Goal: Task Accomplishment & Management: Use online tool/utility

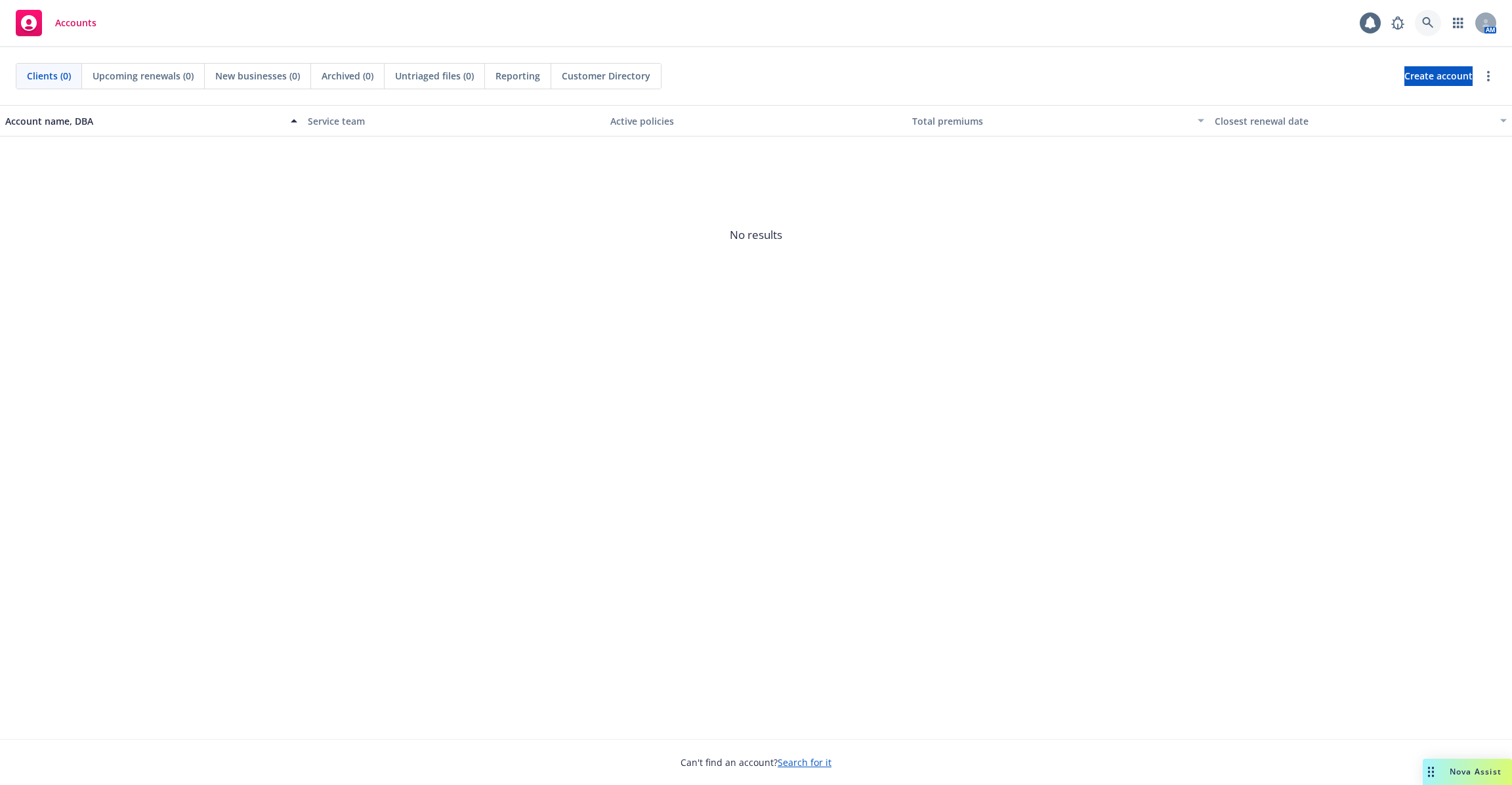
click at [1425, 21] on icon at bounding box center [1428, 23] width 12 height 12
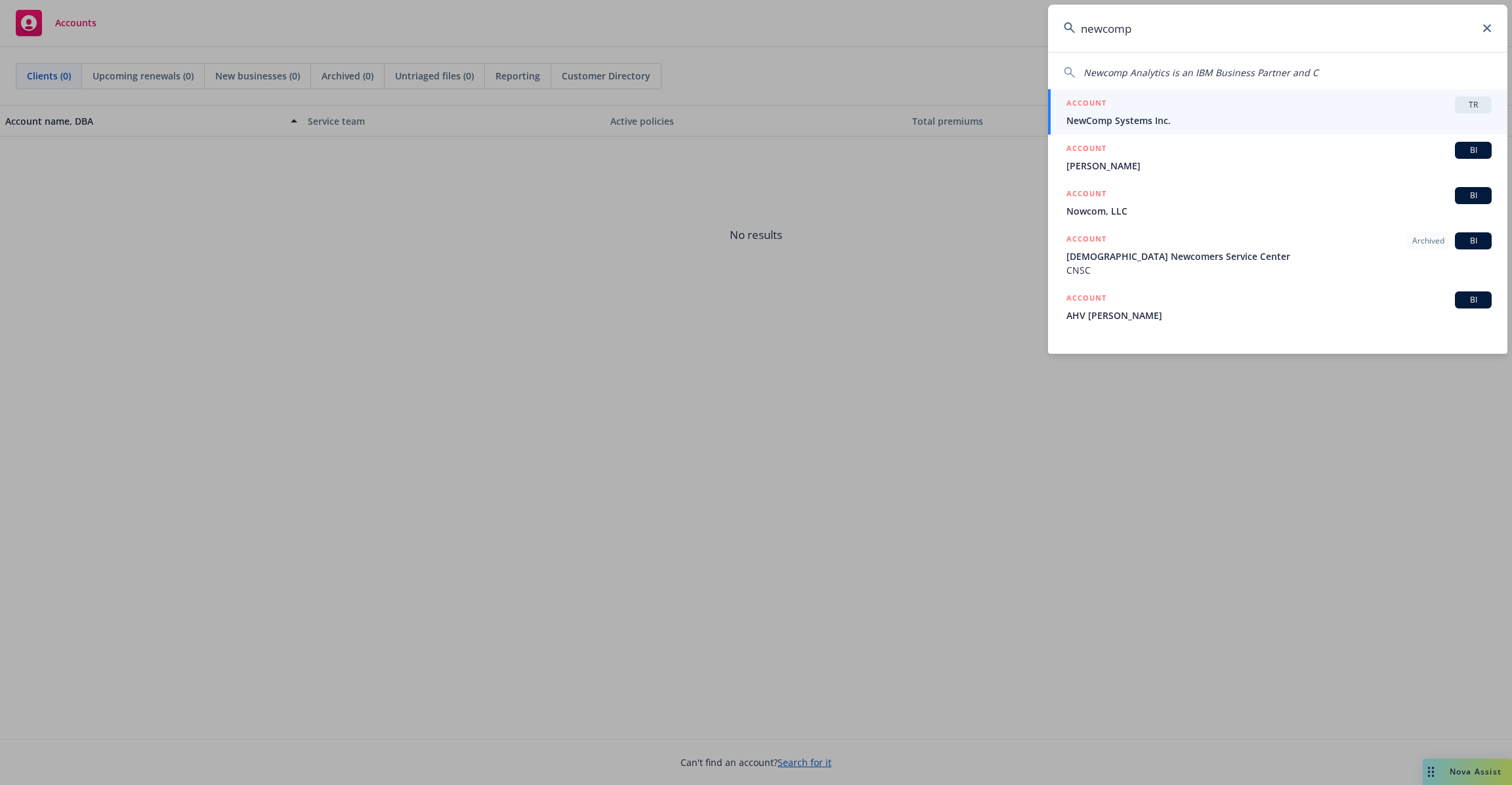
type input "newcomp"
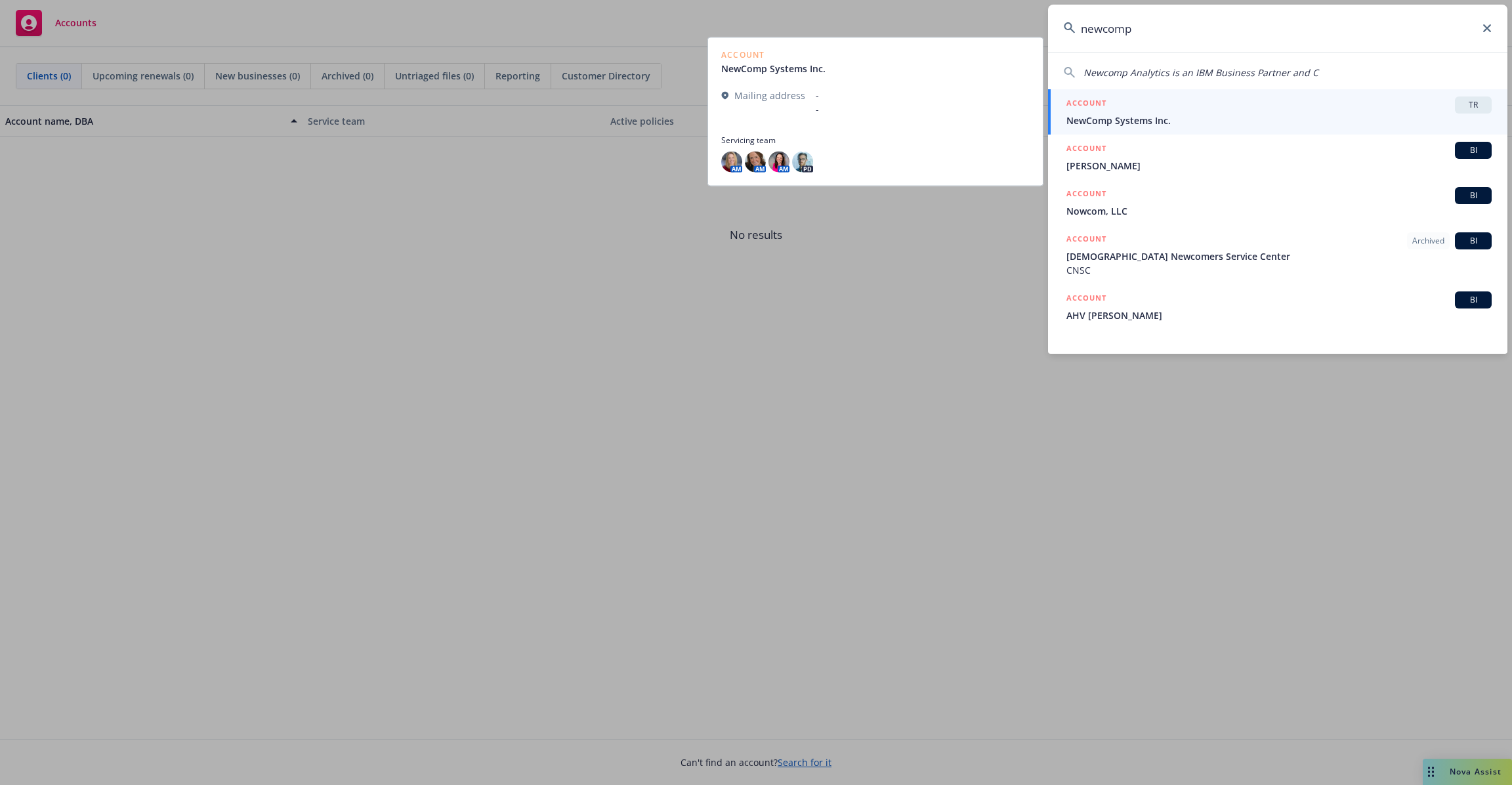
click at [1180, 120] on span "NewComp Systems Inc." at bounding box center [1279, 120] width 425 height 13
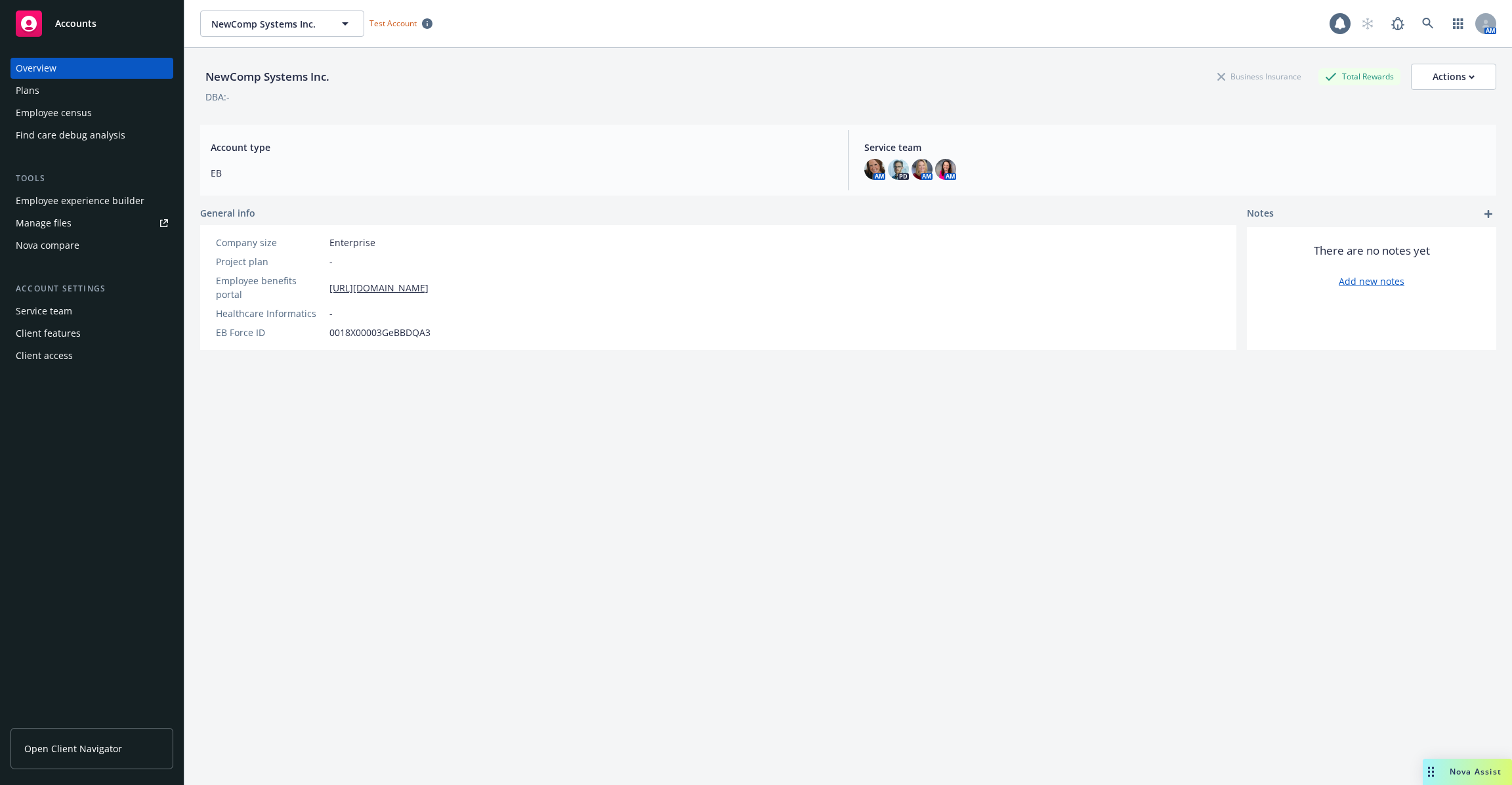
click at [578, 443] on div "NewComp Systems Inc. Business Insurance Total Rewards Actions DBA: - Account ty…" at bounding box center [848, 432] width 1296 height 769
click at [112, 94] on div "Plans" at bounding box center [92, 90] width 152 height 21
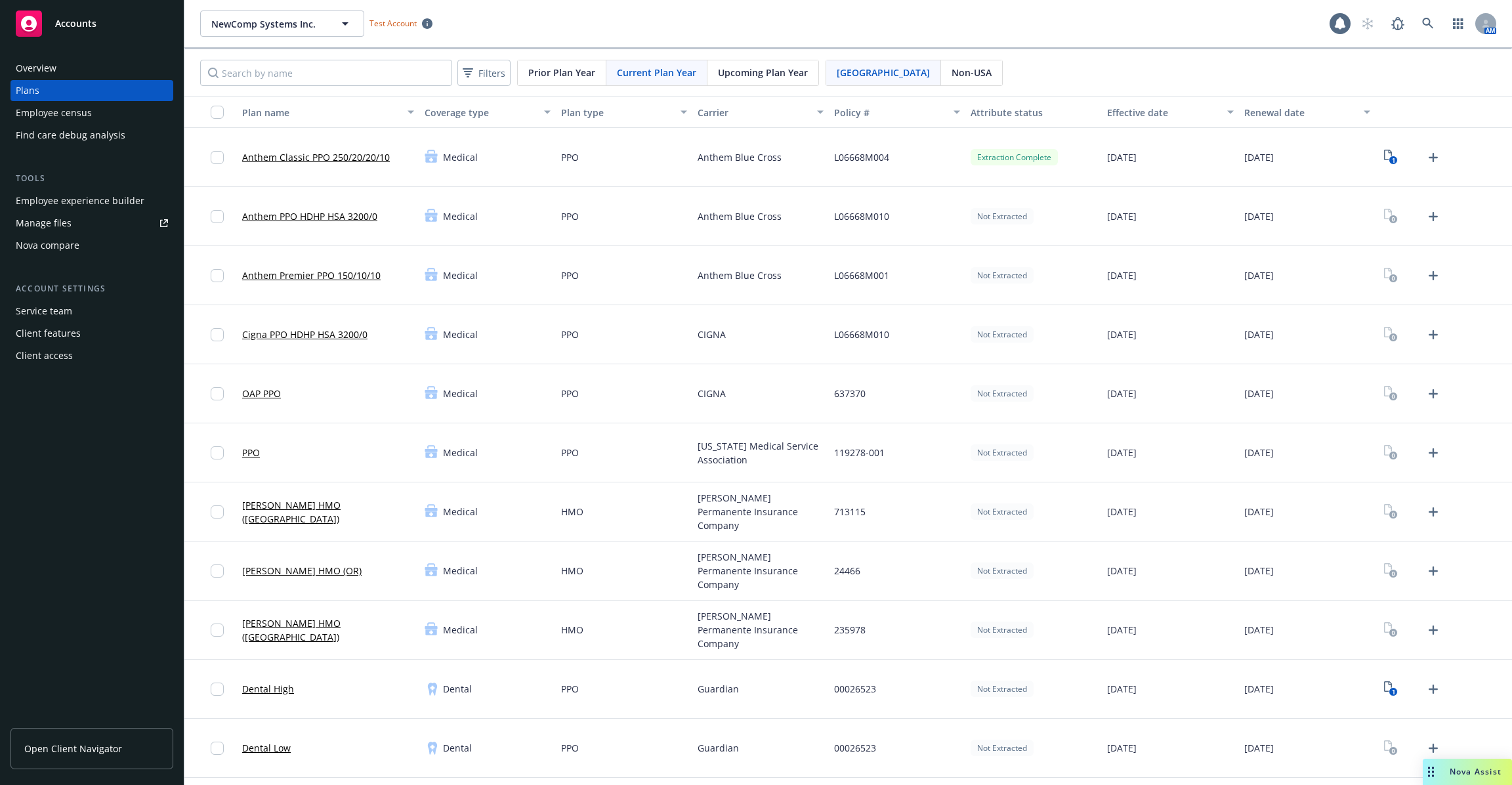
click at [103, 124] on div "Overview Plans Employee census Find care debug analysis" at bounding box center [92, 101] width 163 height 88
click at [81, 115] on div "Employee census" at bounding box center [53, 112] width 76 height 21
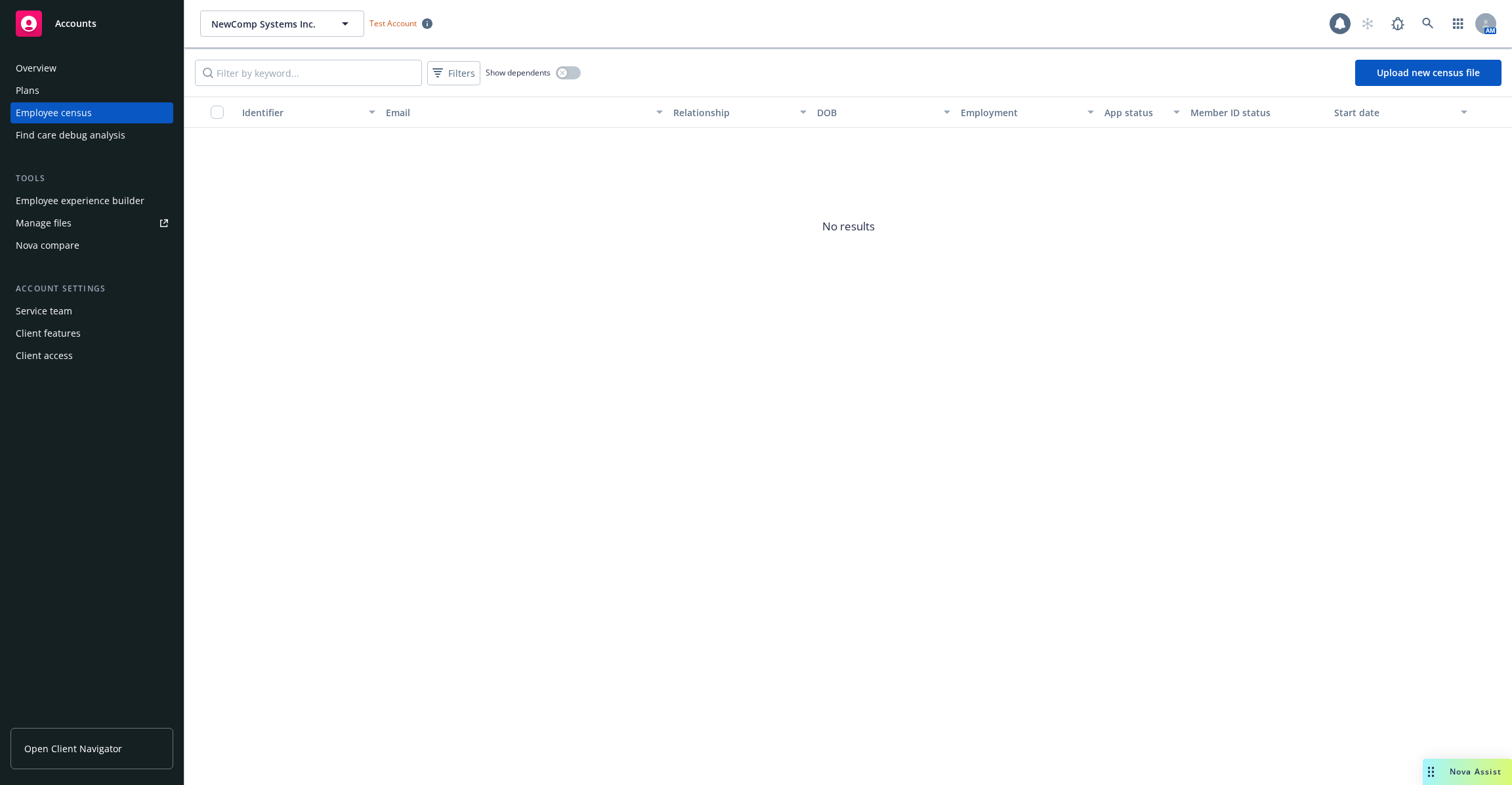
click at [66, 93] on div "Plans" at bounding box center [92, 90] width 152 height 21
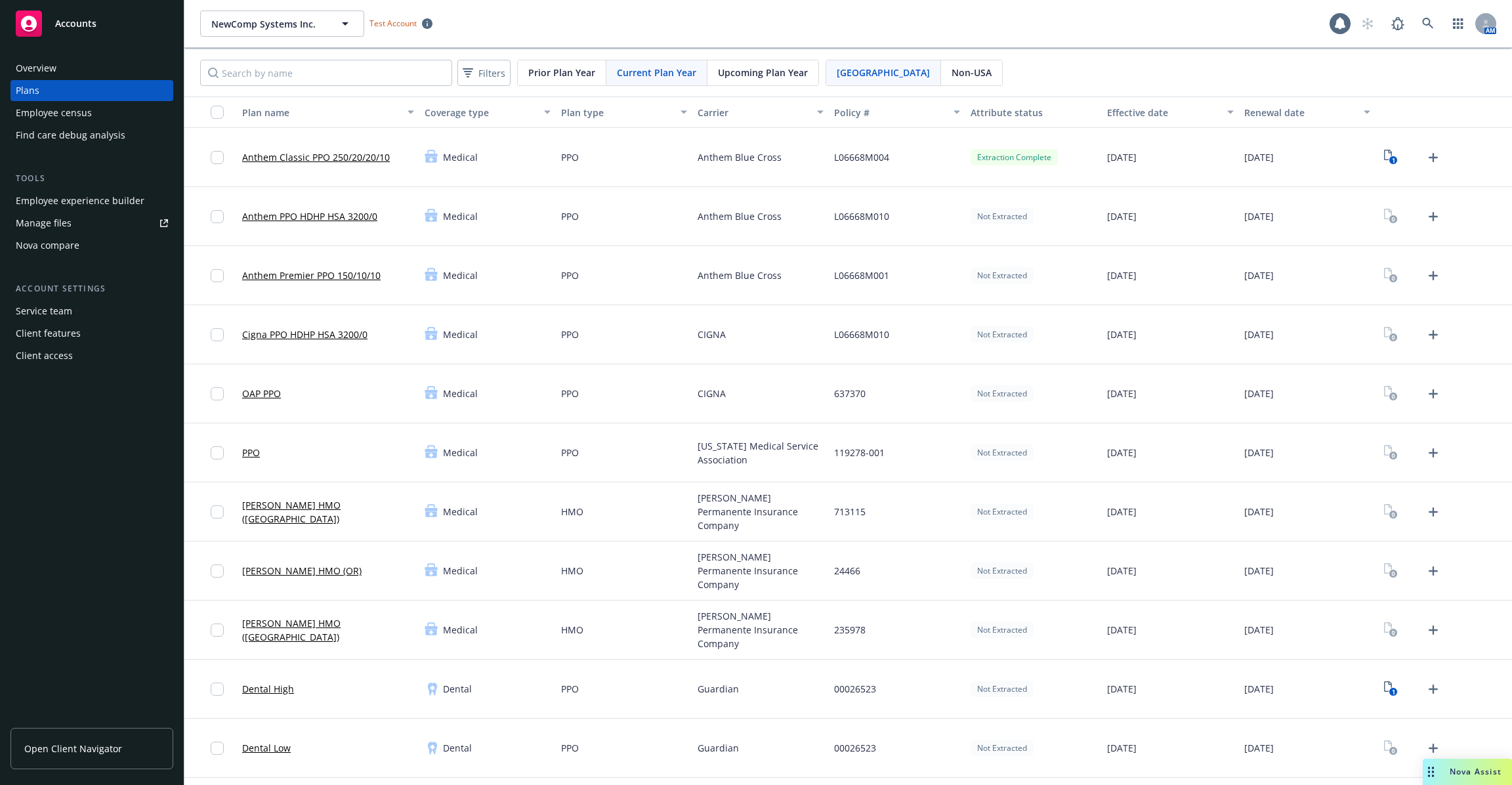
click at [90, 202] on div "Employee experience builder" at bounding box center [80, 201] width 129 height 21
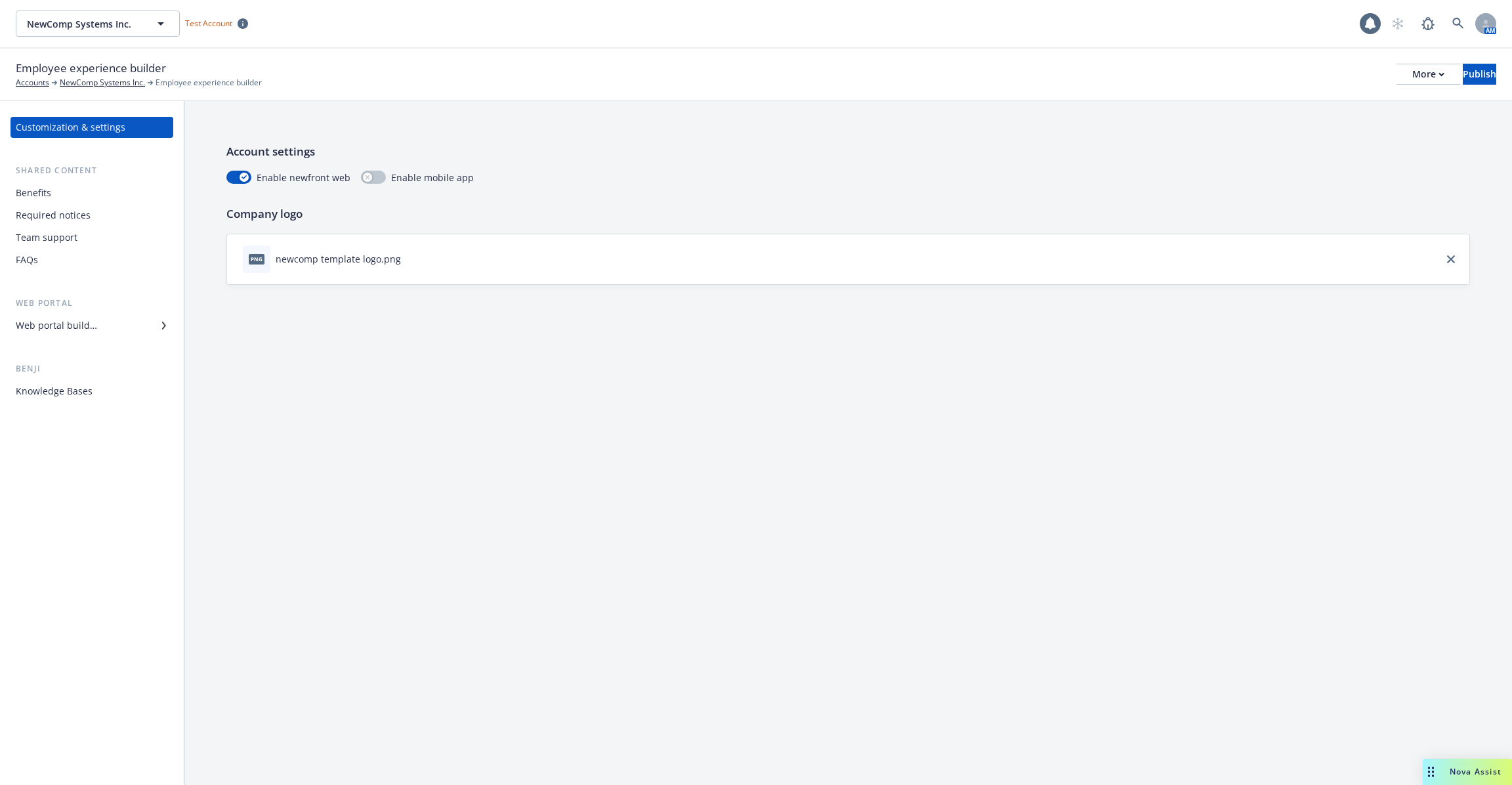
click at [99, 215] on div "Required notices" at bounding box center [92, 215] width 152 height 21
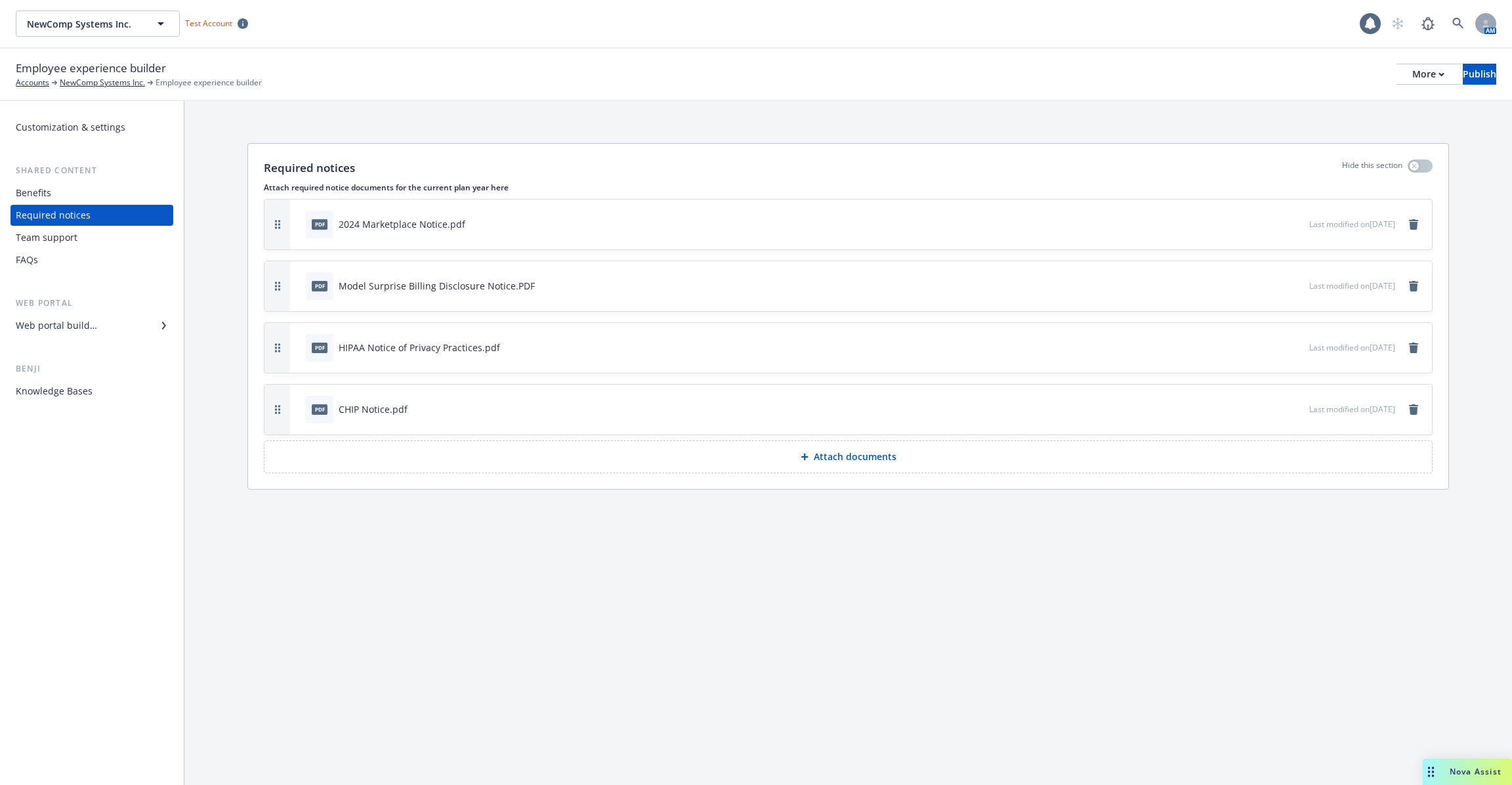
click at [117, 304] on div "Web portal" at bounding box center [92, 303] width 163 height 13
click at [111, 316] on div "Web portal builder" at bounding box center [92, 325] width 152 height 21
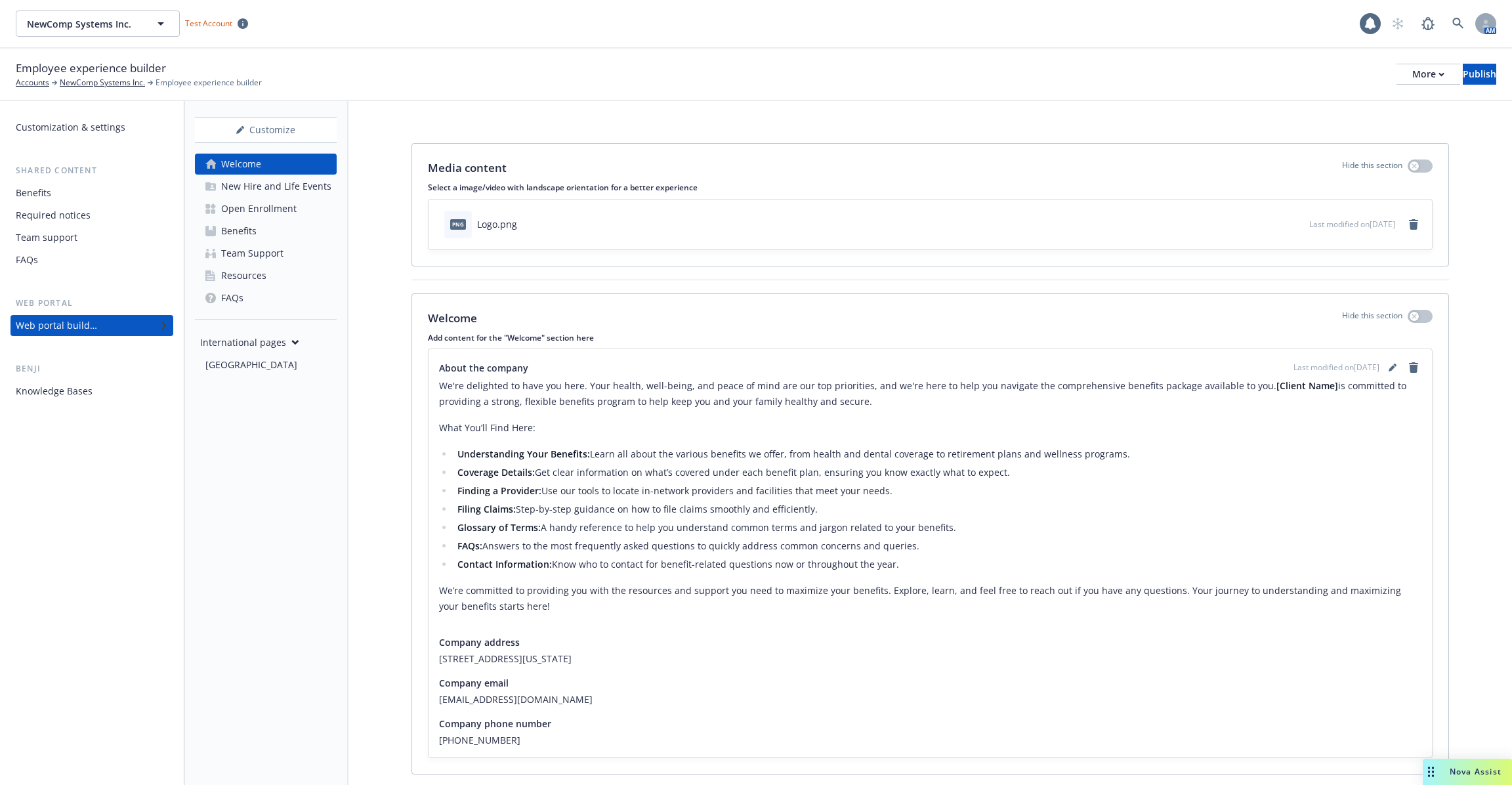
click at [244, 273] on div "Resources" at bounding box center [244, 275] width 45 height 21
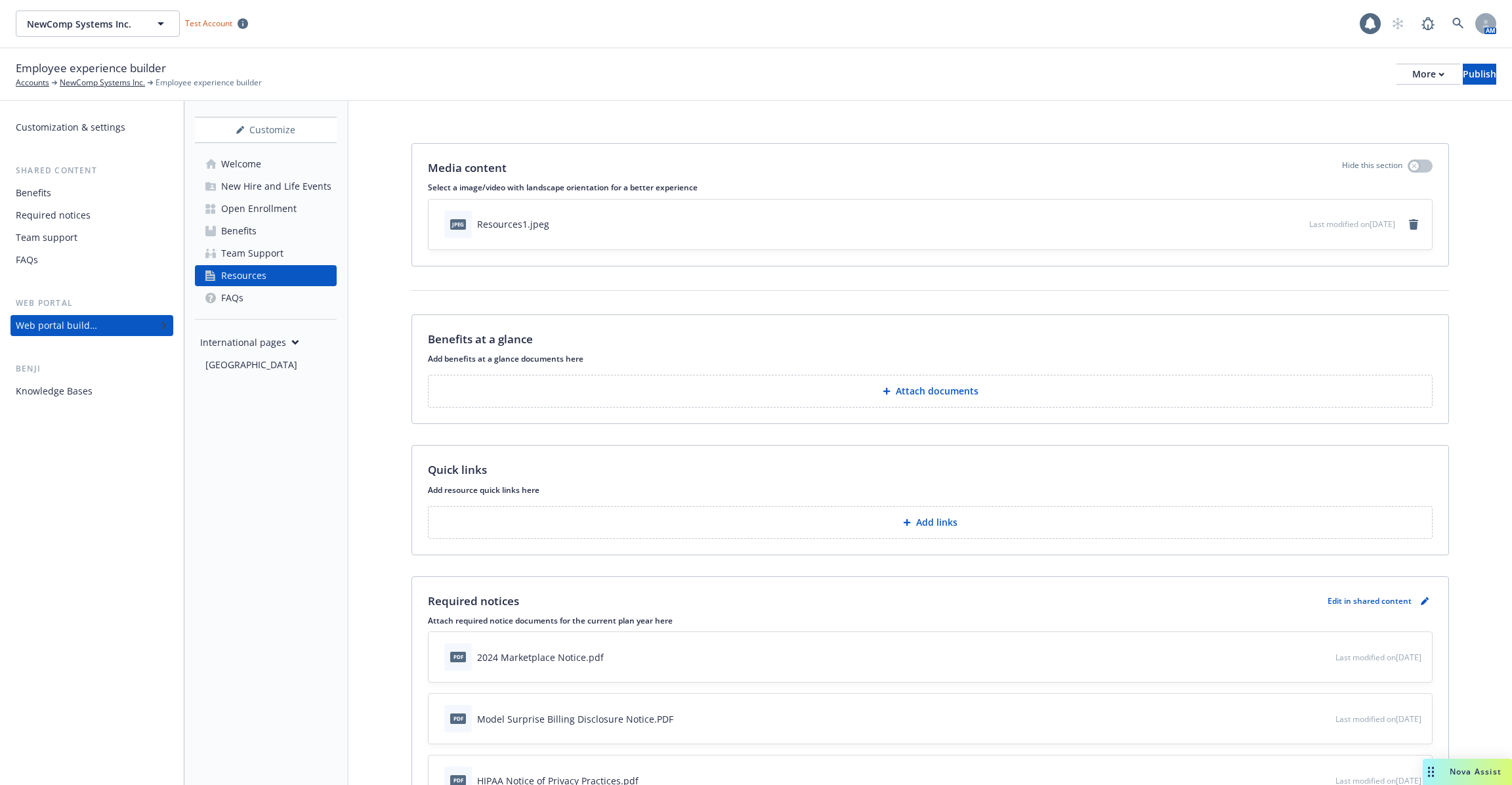
click at [951, 380] on button "Attach documents" at bounding box center [930, 390] width 1005 height 33
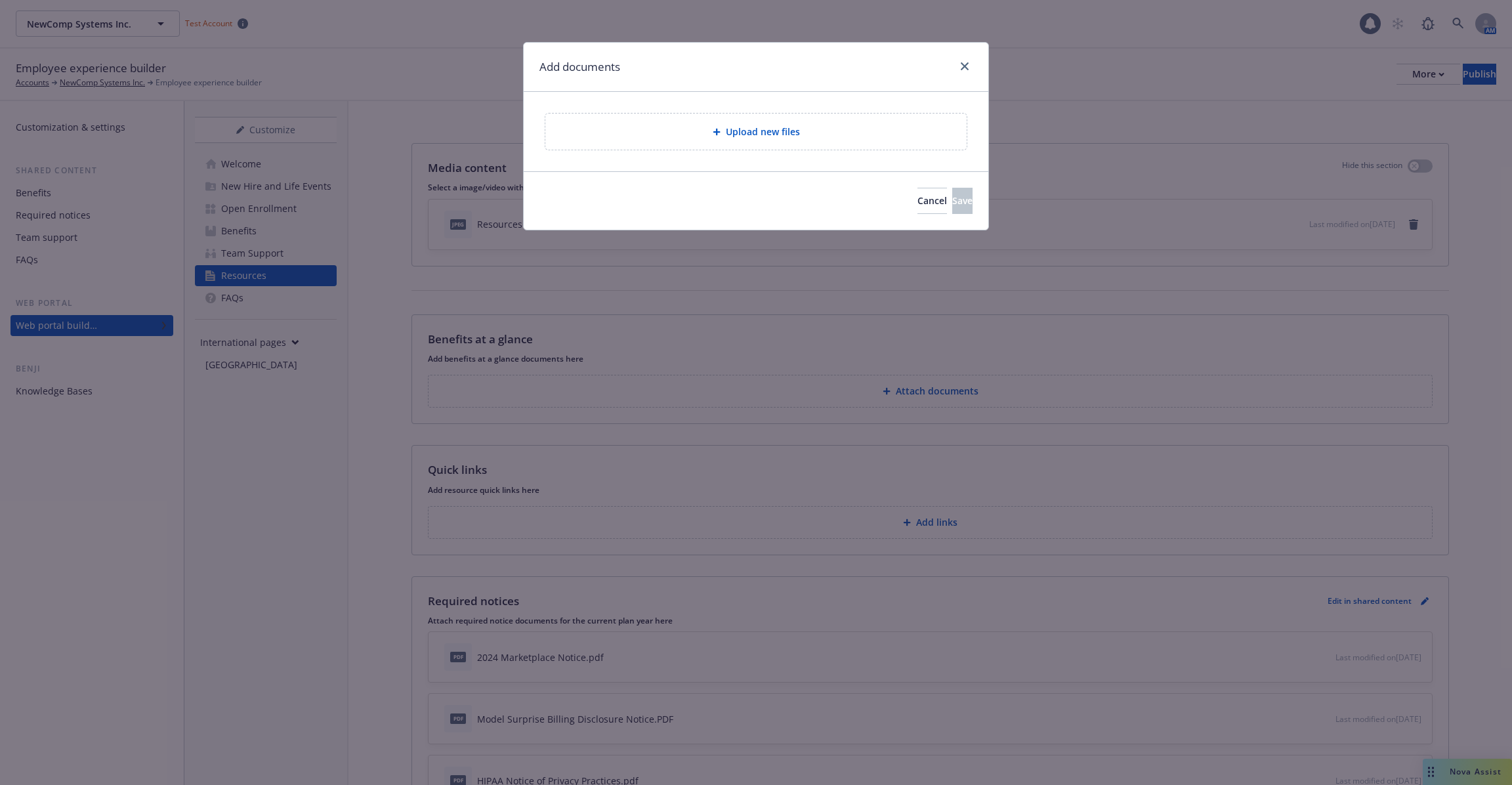
click at [763, 136] on span "Upload new files" at bounding box center [762, 131] width 74 height 13
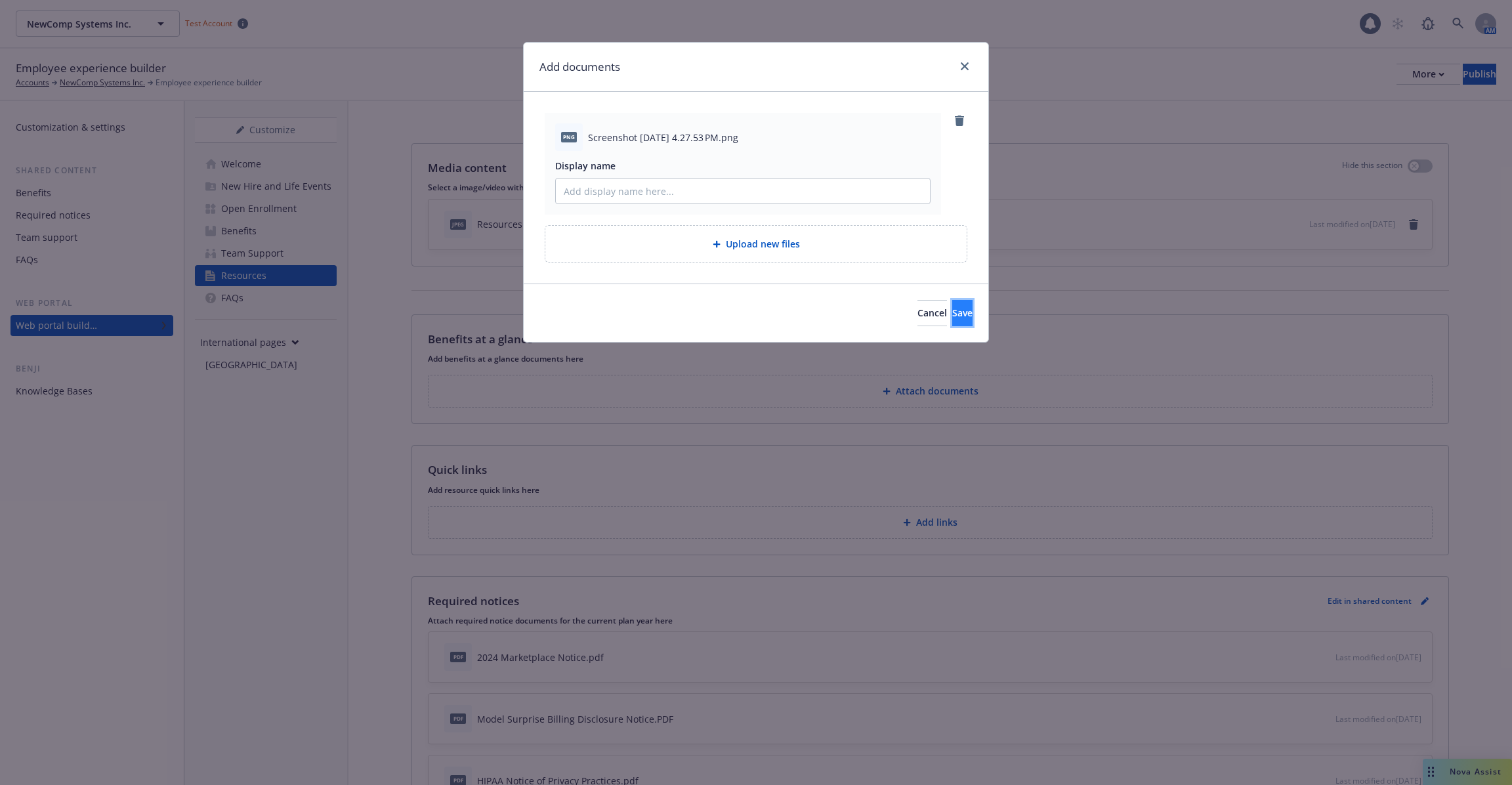
click at [952, 315] on span "Save" at bounding box center [962, 313] width 20 height 13
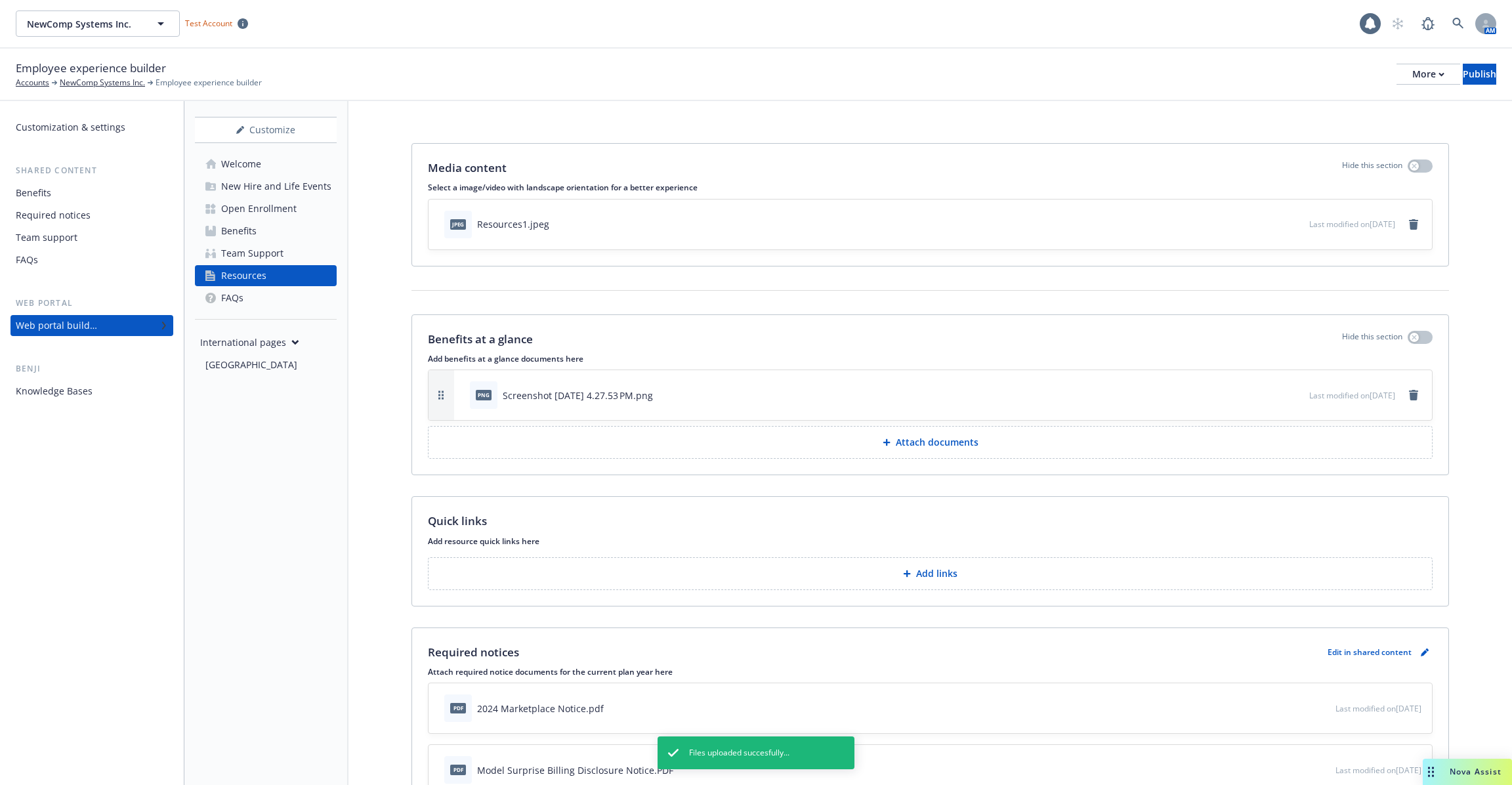
click at [768, 393] on div "png Screenshot 2025-09-26 at 4.27.53 PM.png" at bounding box center [887, 395] width 844 height 29
click at [1291, 390] on icon "preview file" at bounding box center [1296, 394] width 12 height 9
click at [1414, 393] on icon "remove" at bounding box center [1413, 395] width 9 height 11
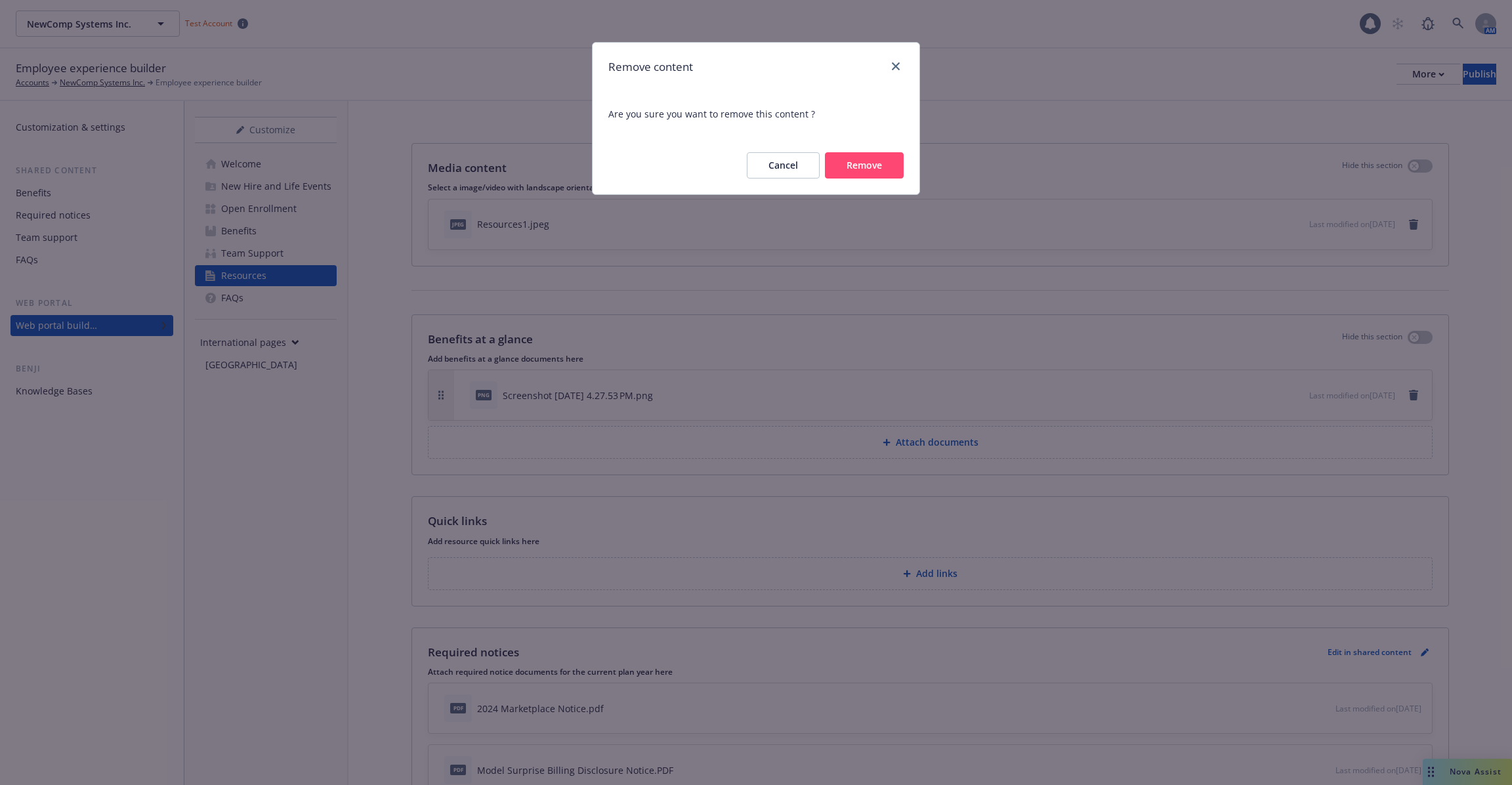
click at [867, 166] on button "Remove" at bounding box center [864, 165] width 79 height 26
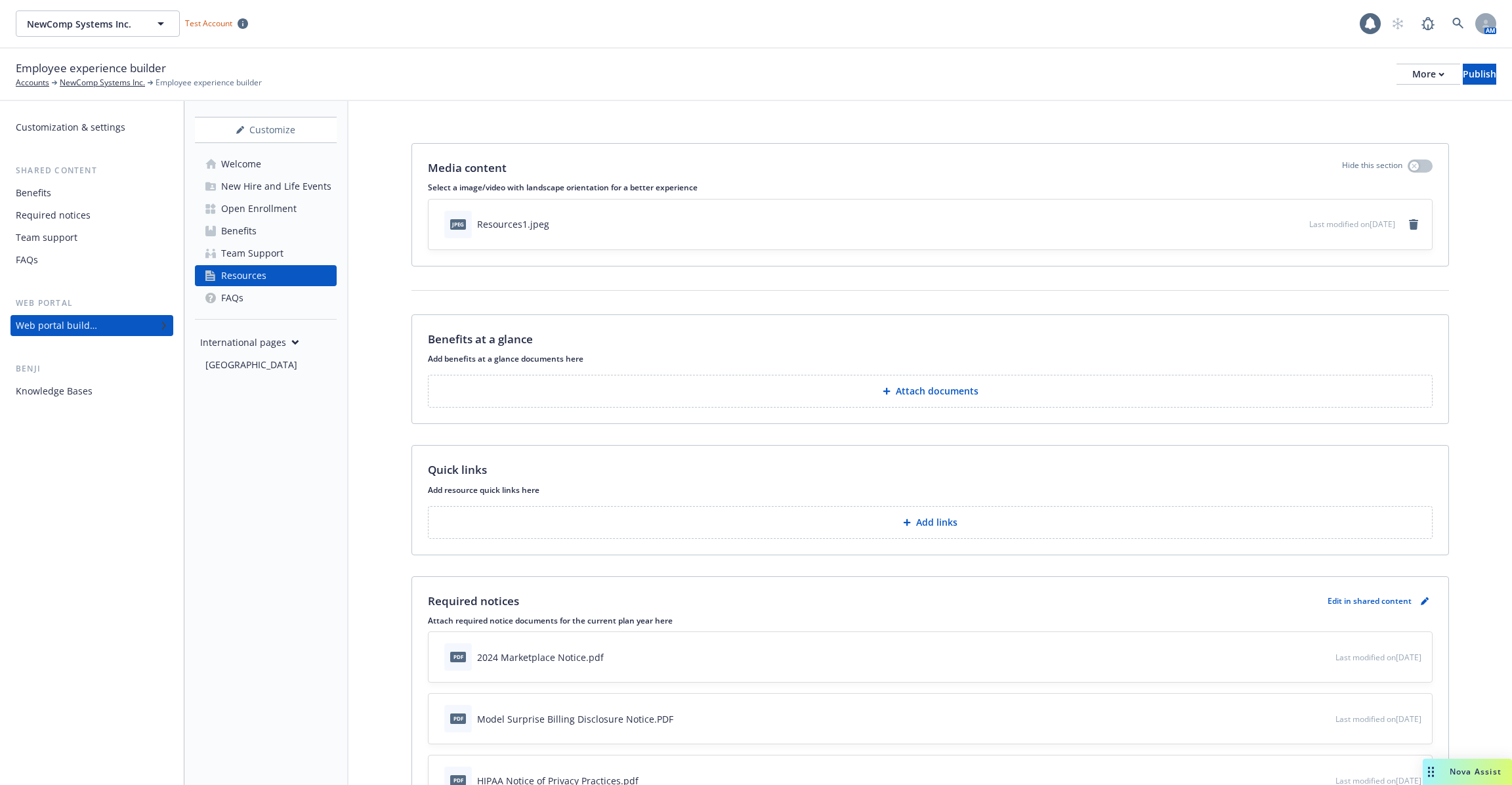
click at [935, 399] on button "Attach documents" at bounding box center [930, 390] width 1005 height 33
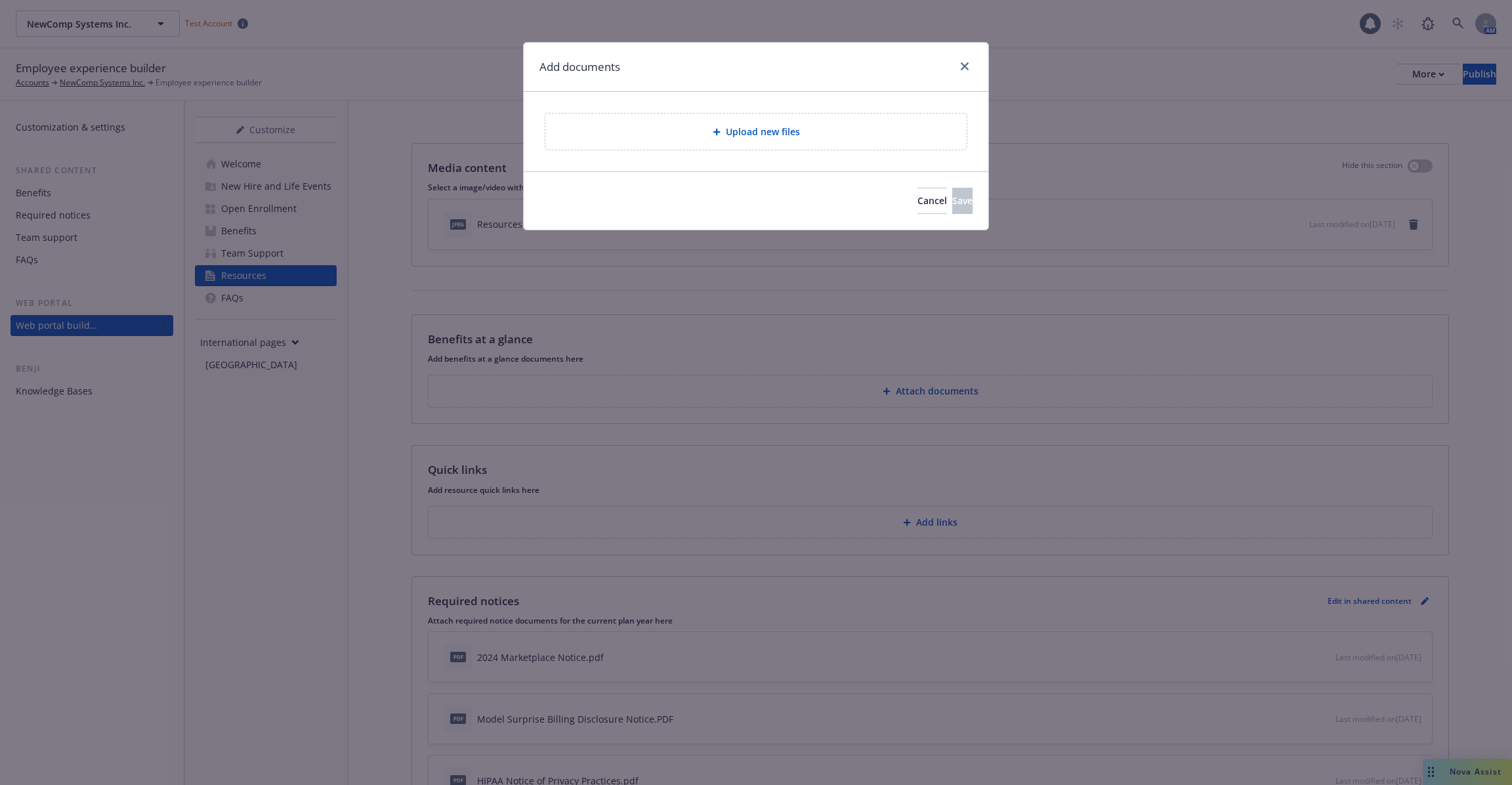
click at [756, 118] on div "Upload new files" at bounding box center [756, 131] width 421 height 36
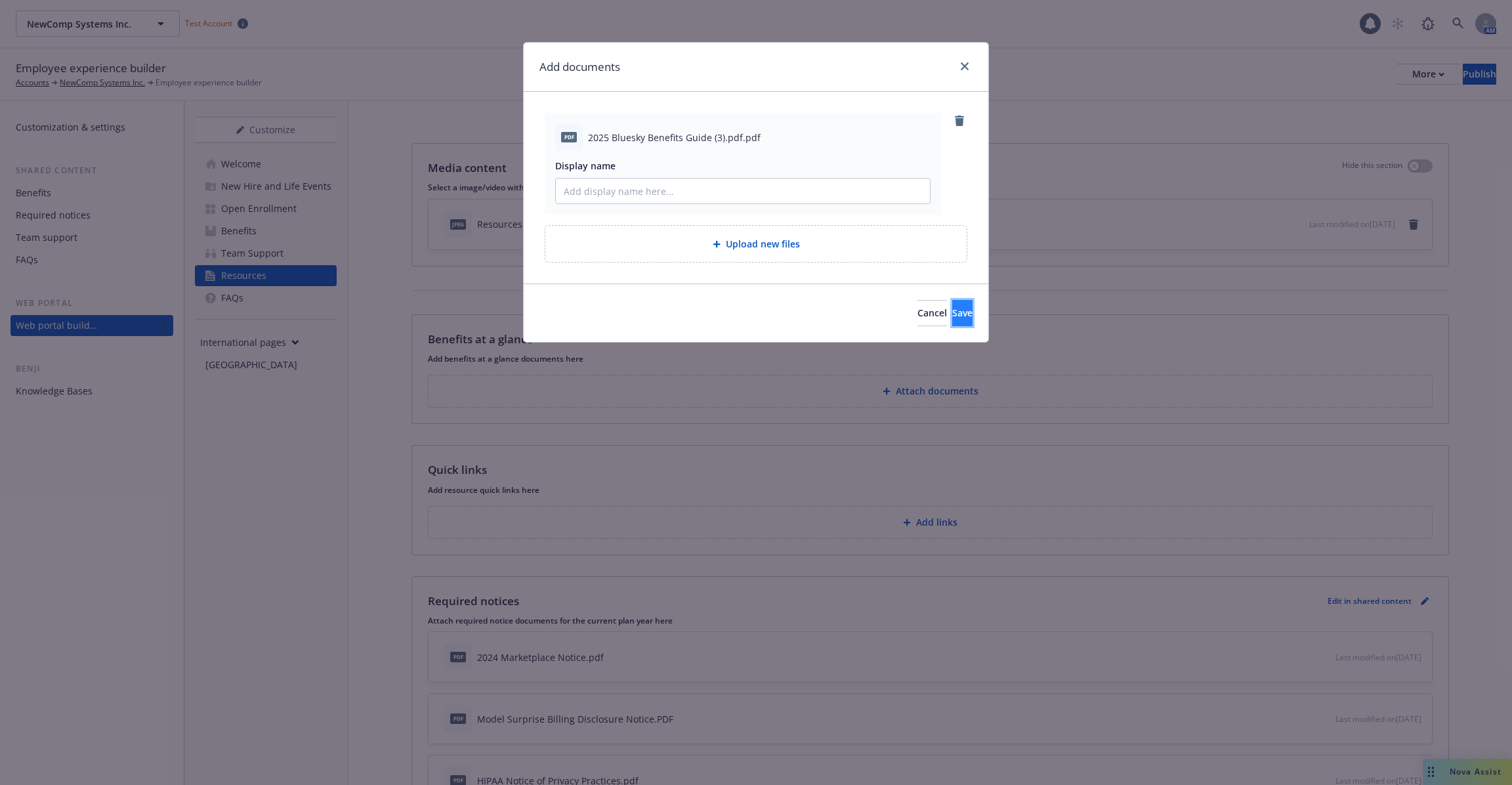
click at [952, 308] on span "Save" at bounding box center [962, 313] width 20 height 13
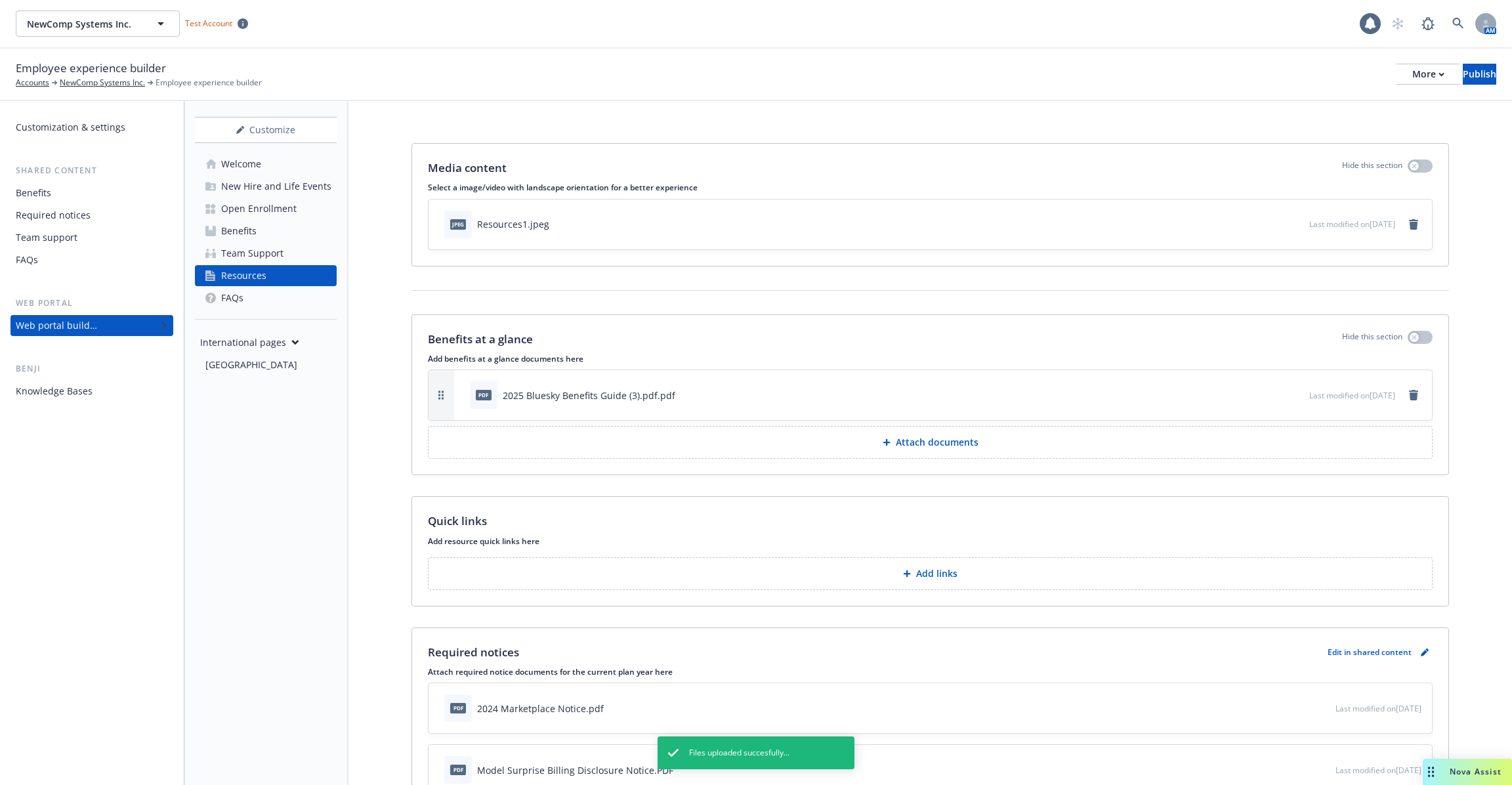
click at [921, 576] on p "Add links" at bounding box center [936, 573] width 41 height 13
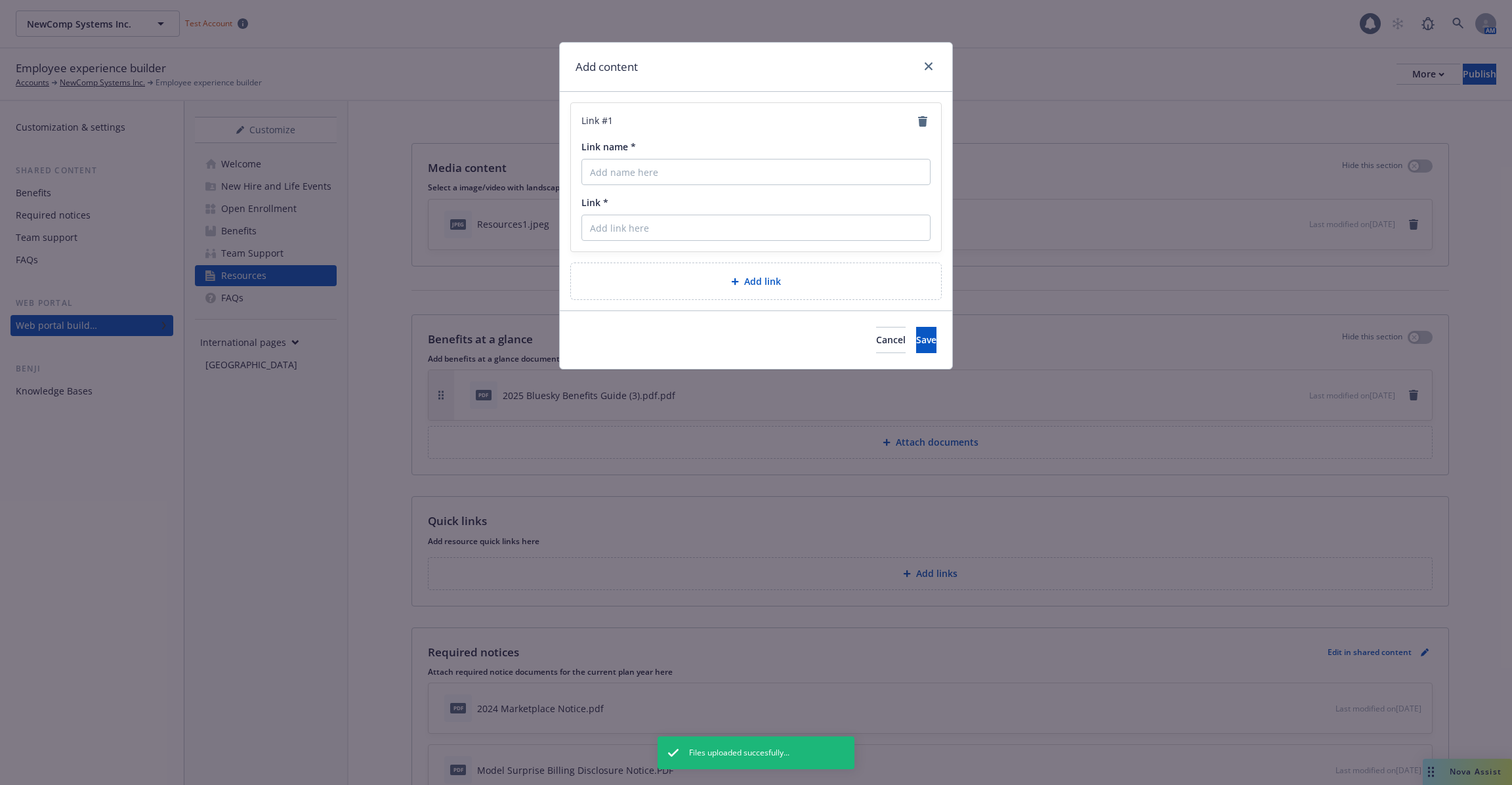
click at [715, 200] on div "Link *" at bounding box center [756, 202] width 349 height 13
click at [690, 176] on input "Link name *" at bounding box center [756, 171] width 349 height 26
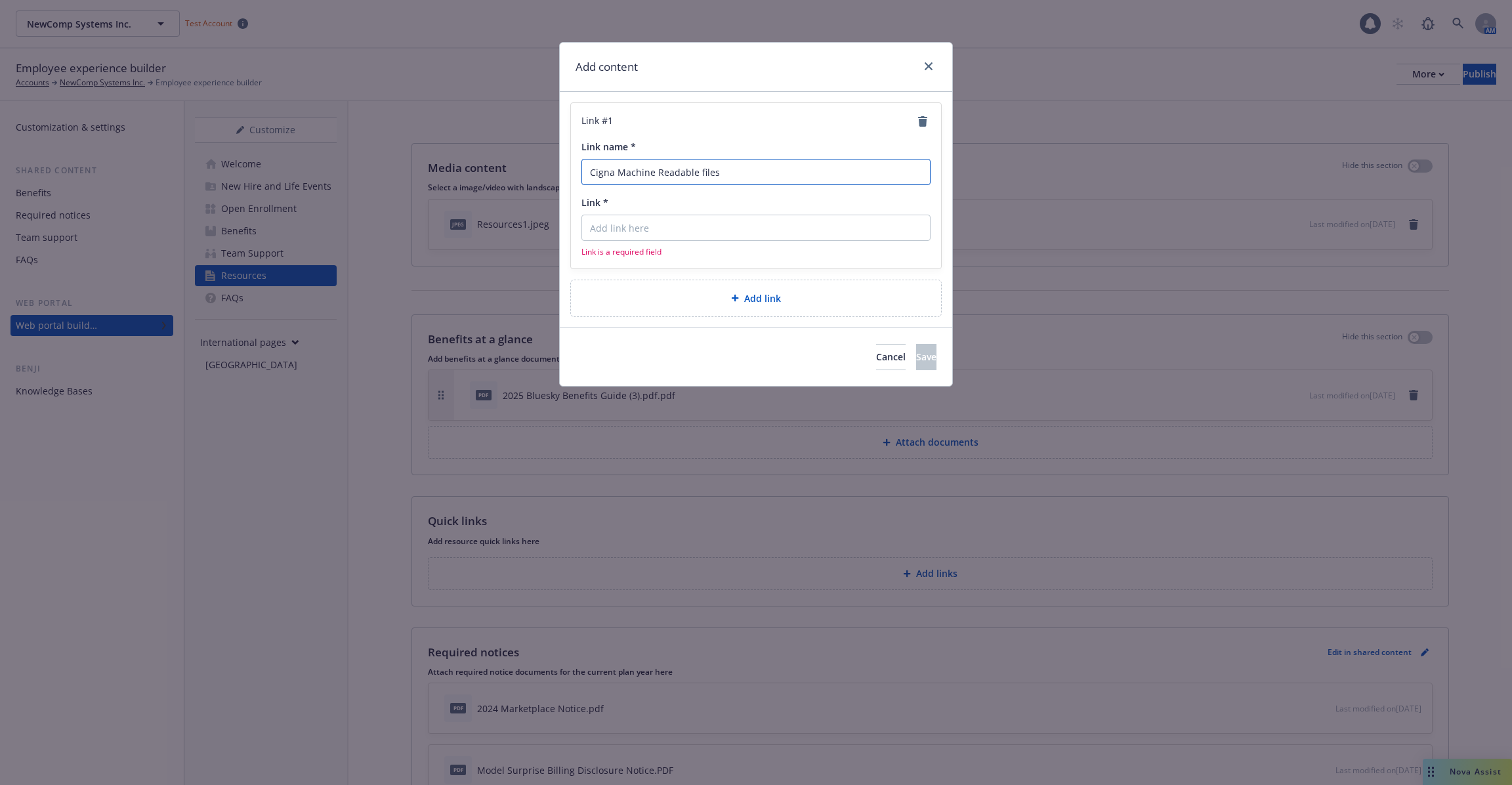
type input "Cigna Machine Readable files"
click at [669, 227] on input "Link *" at bounding box center [756, 227] width 349 height 26
click at [700, 229] on input "Link *" at bounding box center [756, 227] width 349 height 26
paste input "https://www.cigna.com/legal/compliance/machine-readable-files"
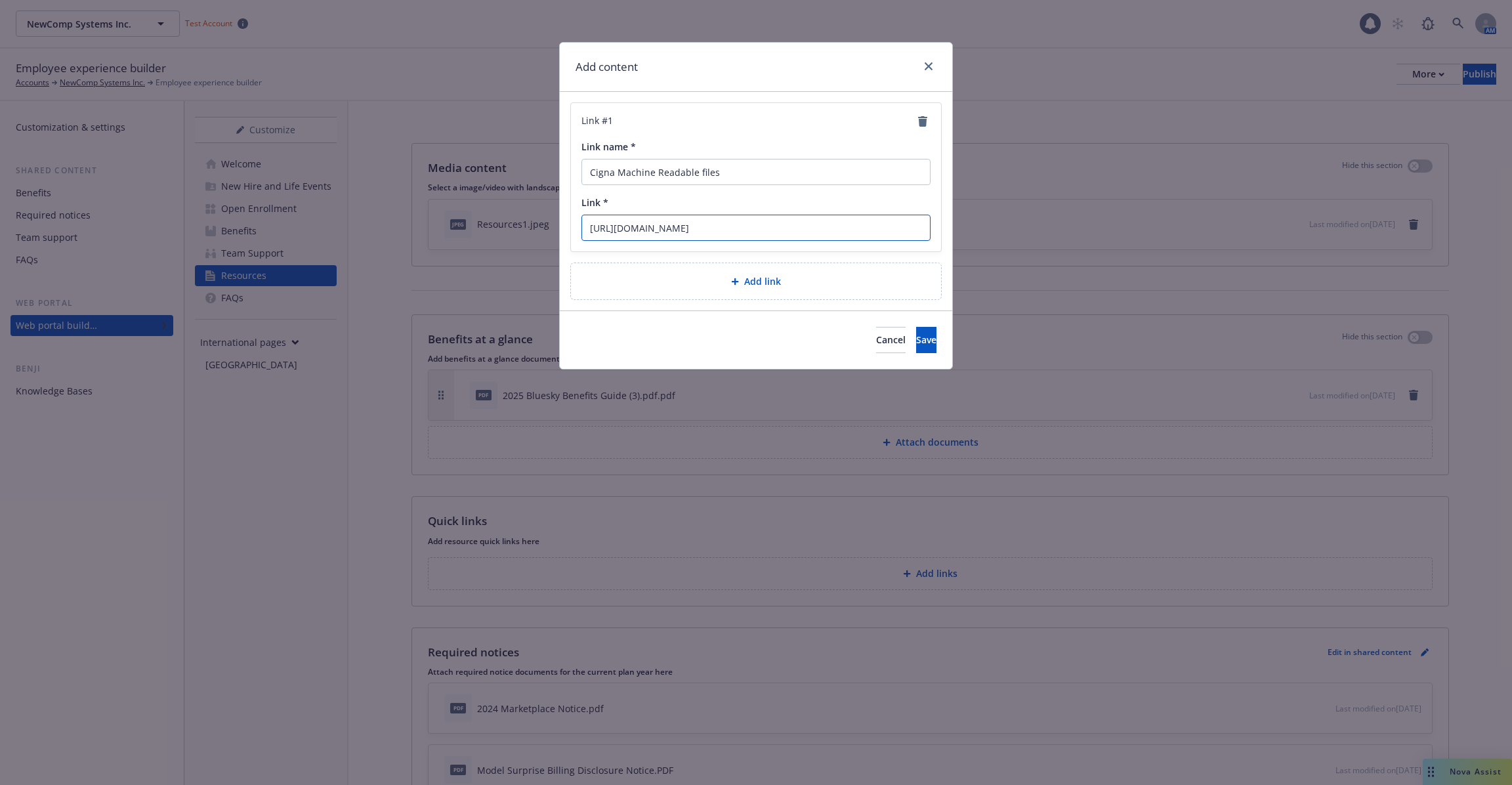
type input "https://www.cigna.com/legal/compliance/machine-readable-files"
click at [826, 292] on div "Add link" at bounding box center [756, 281] width 370 height 36
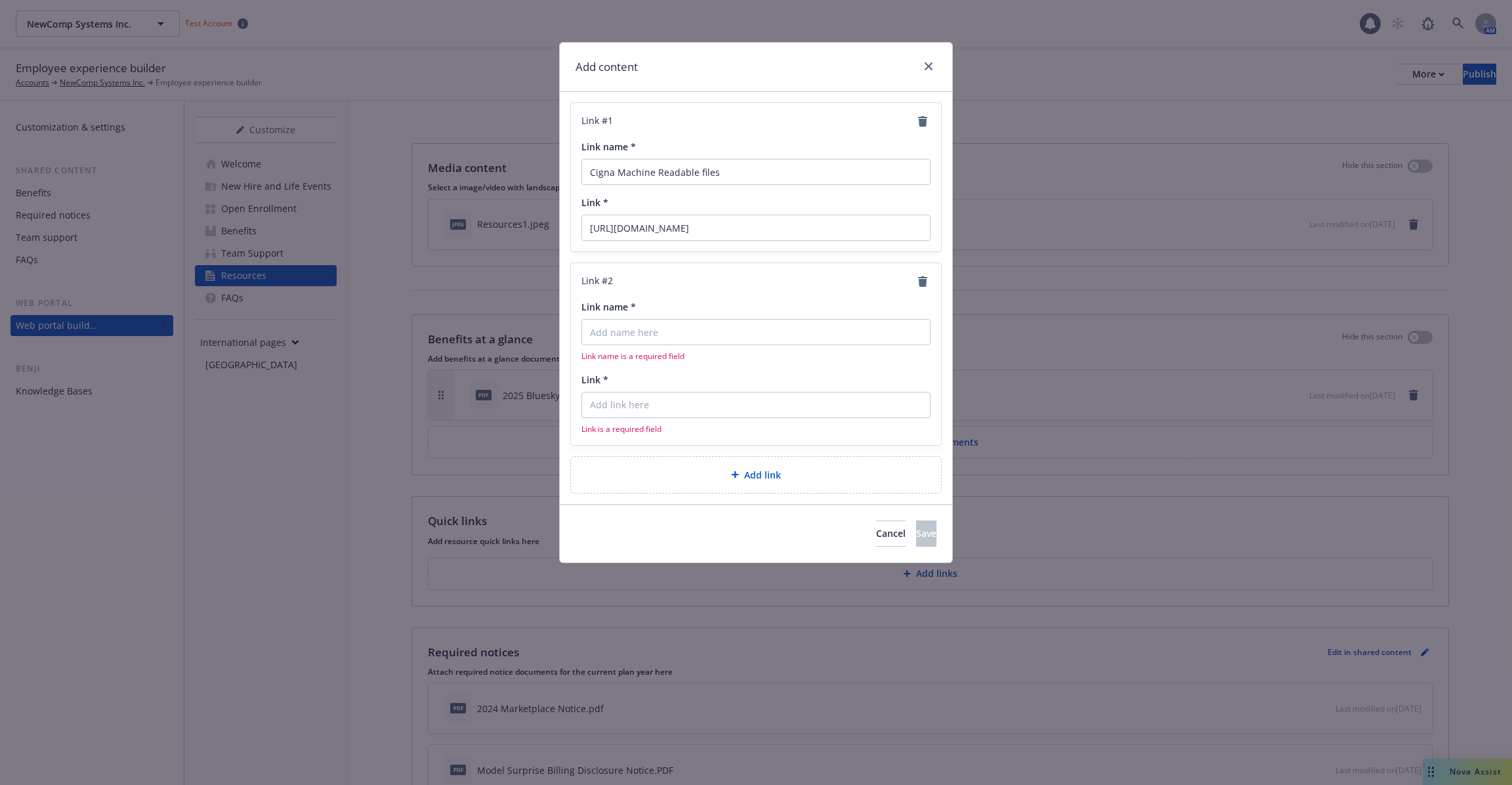
click at [918, 288] on div "Link # 2" at bounding box center [756, 281] width 349 height 16
click at [921, 283] on icon "remove" at bounding box center [922, 282] width 9 height 11
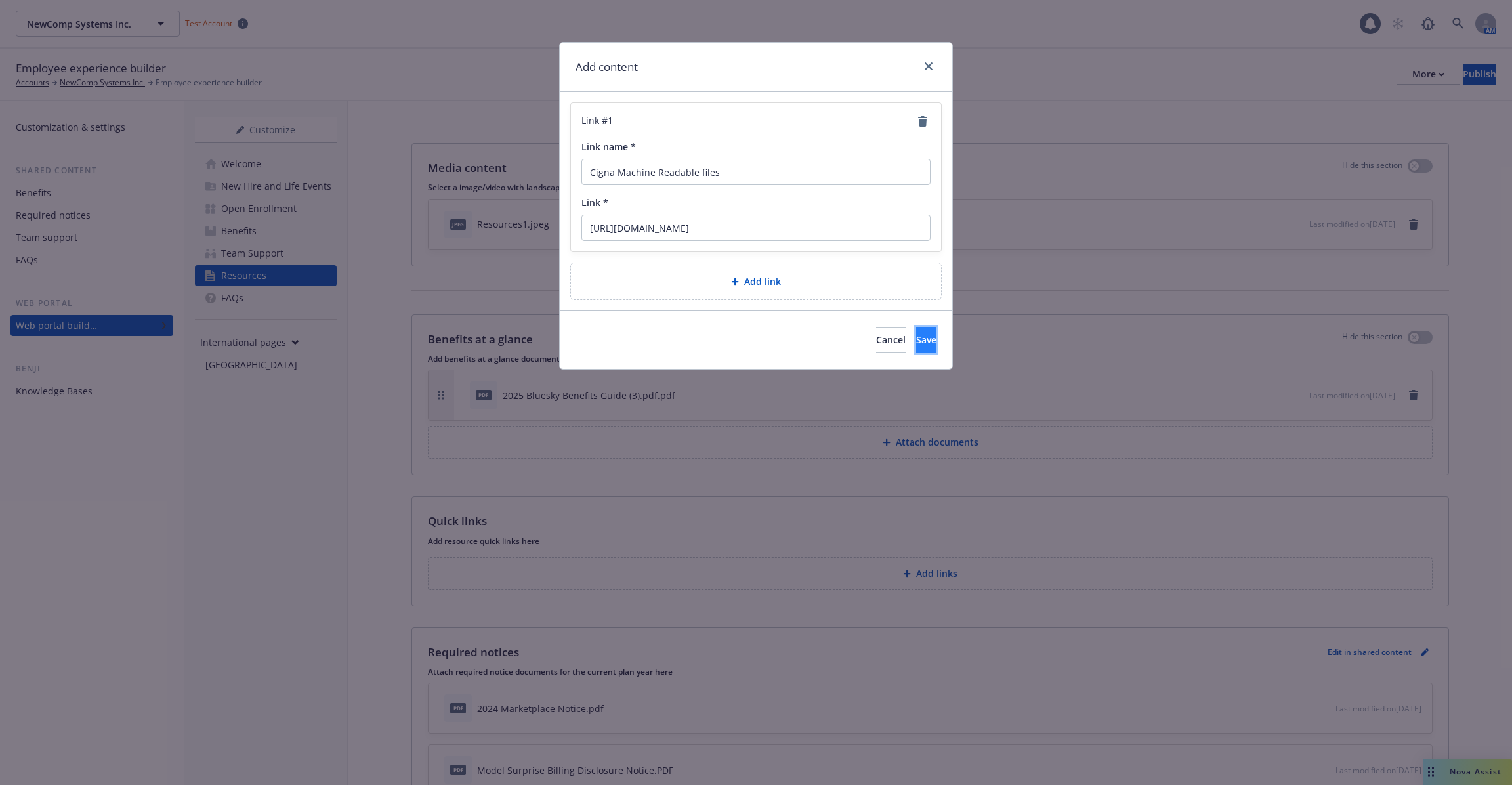
click at [916, 339] on button "Save" at bounding box center [926, 339] width 20 height 26
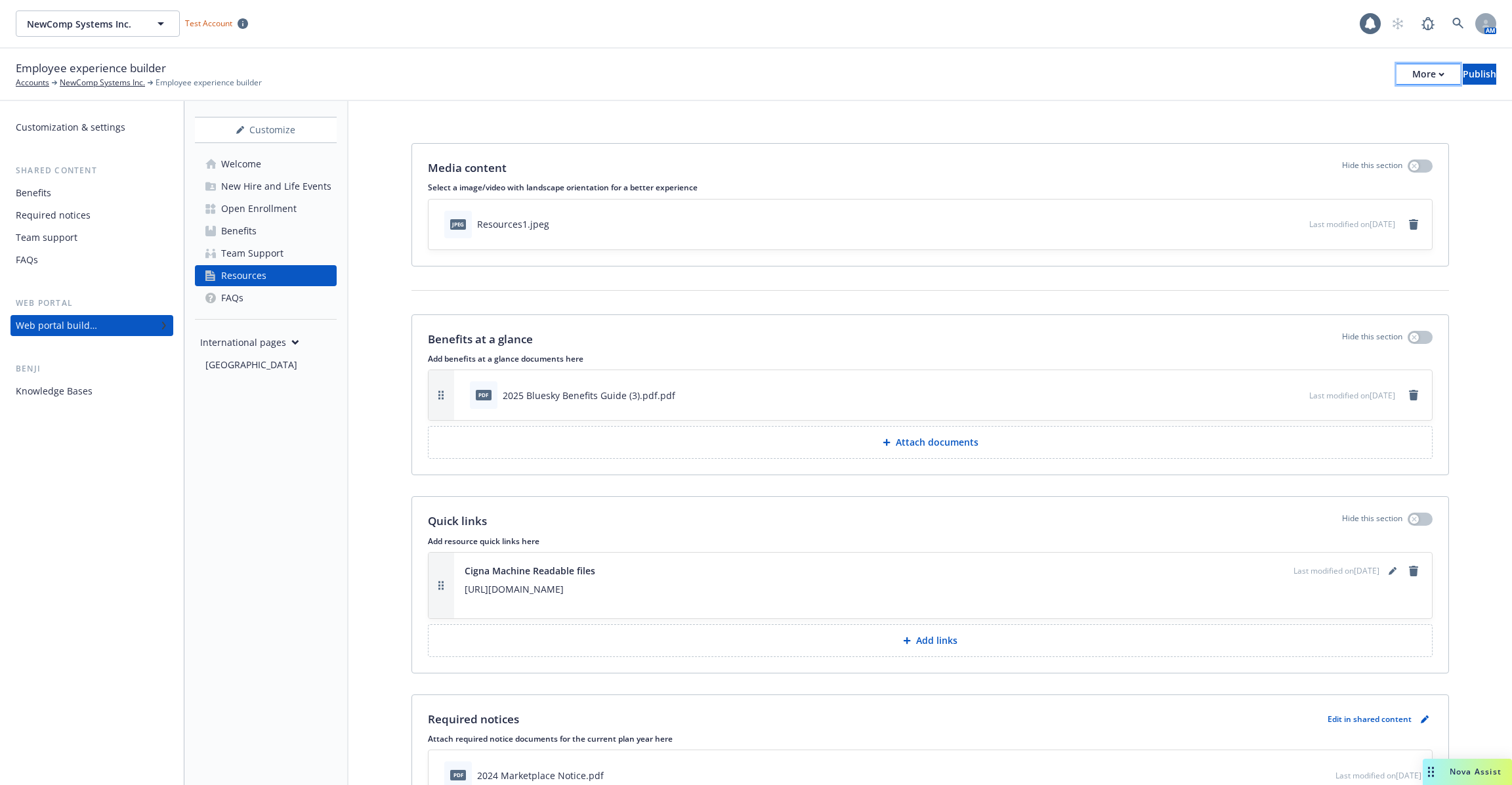
click at [1413, 78] on div "More" at bounding box center [1428, 74] width 32 height 20
click at [1354, 102] on link "Copy preview link" at bounding box center [1320, 103] width 194 height 26
click at [1453, 24] on icon at bounding box center [1458, 23] width 11 height 11
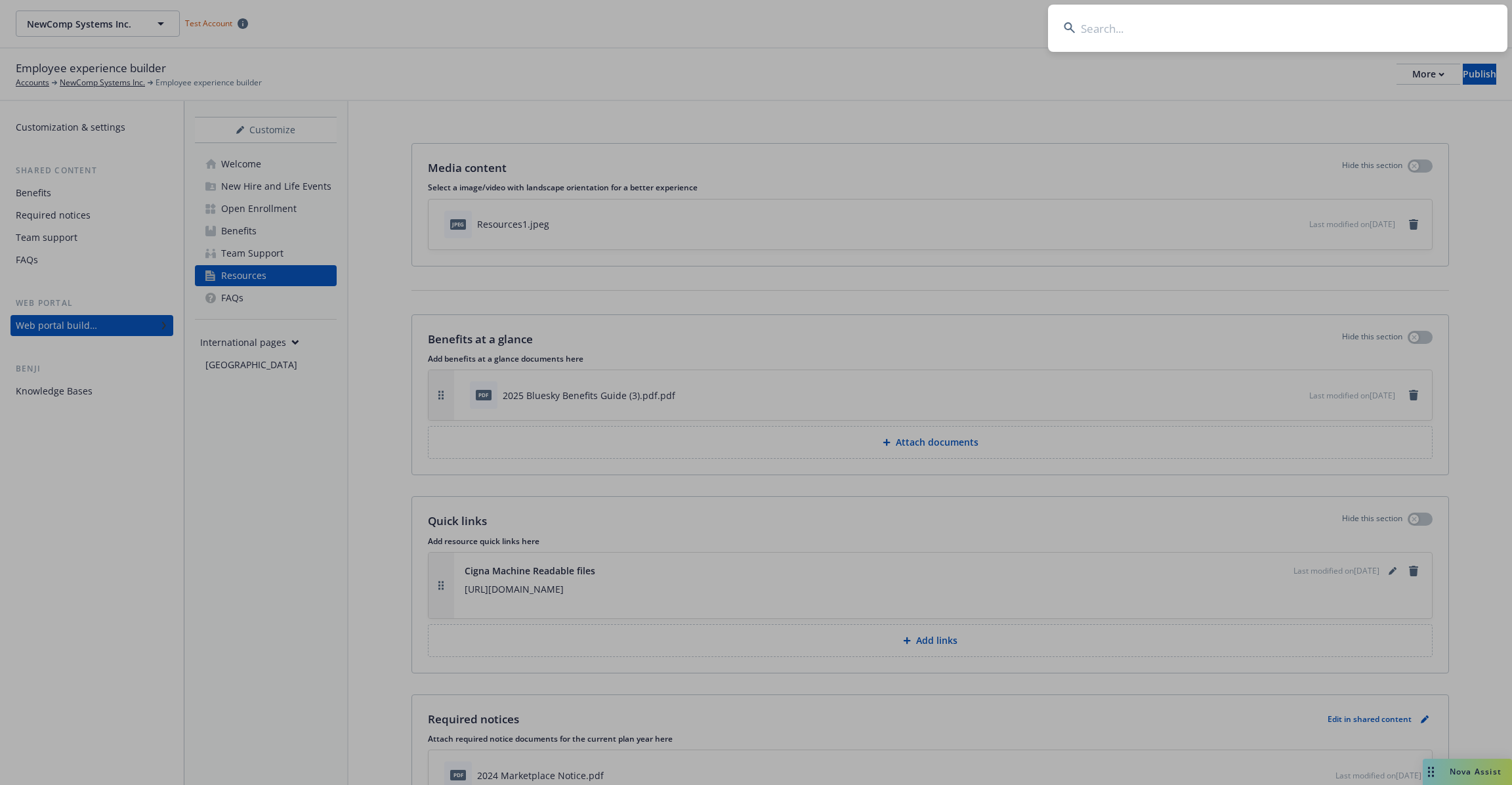
type input "t"
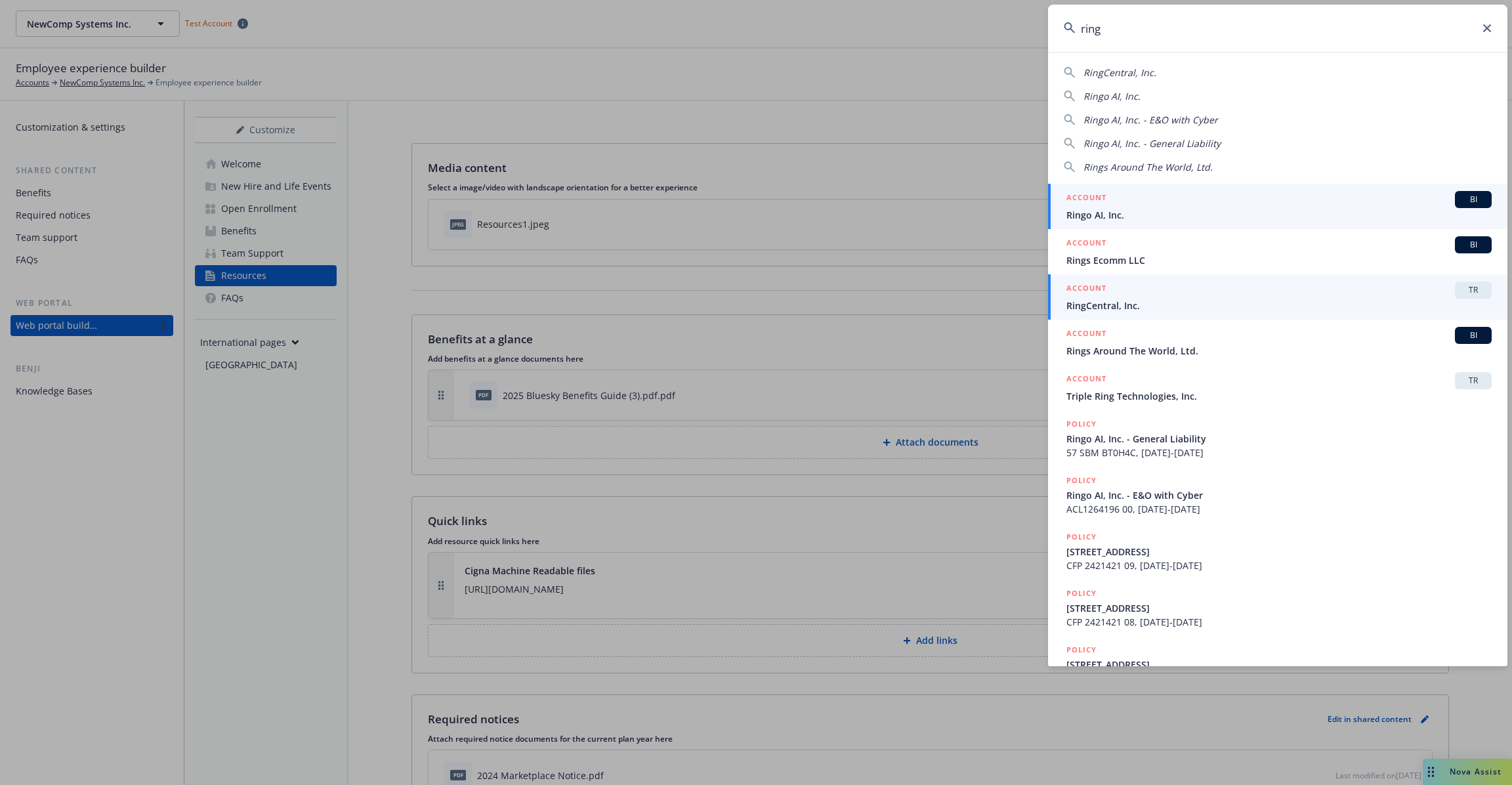
type input "ring"
click at [1274, 304] on span "RingCentral, Inc." at bounding box center [1279, 305] width 425 height 13
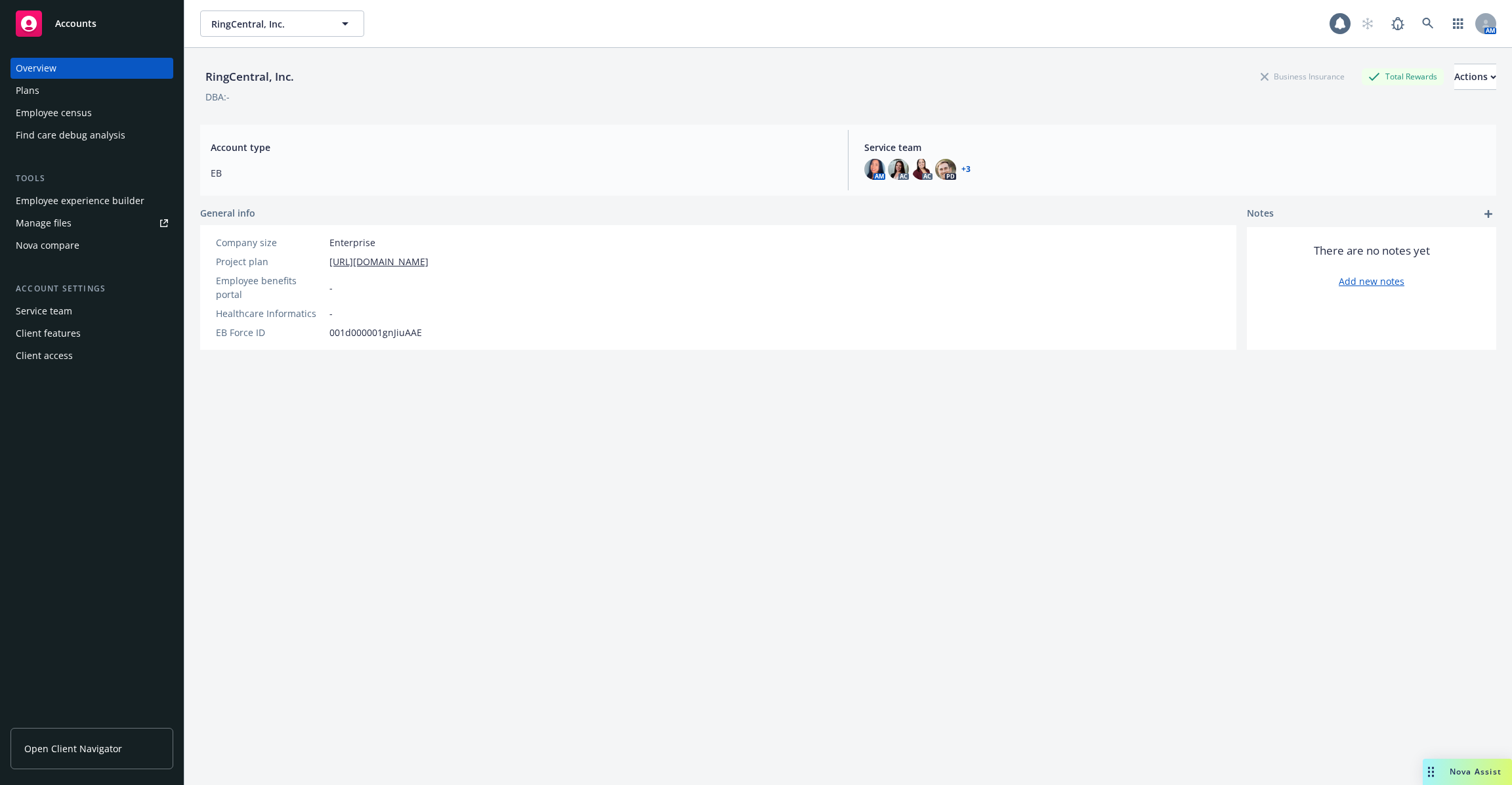
click at [84, 198] on div "Employee experience builder" at bounding box center [80, 201] width 129 height 21
